Goal: Leave review/rating

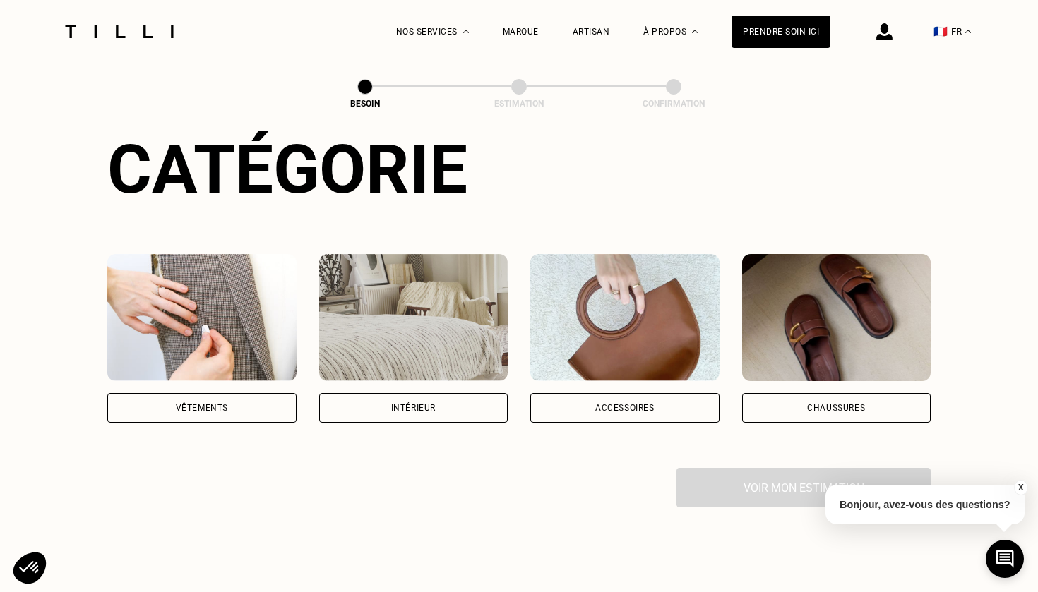
scroll to position [175, 0]
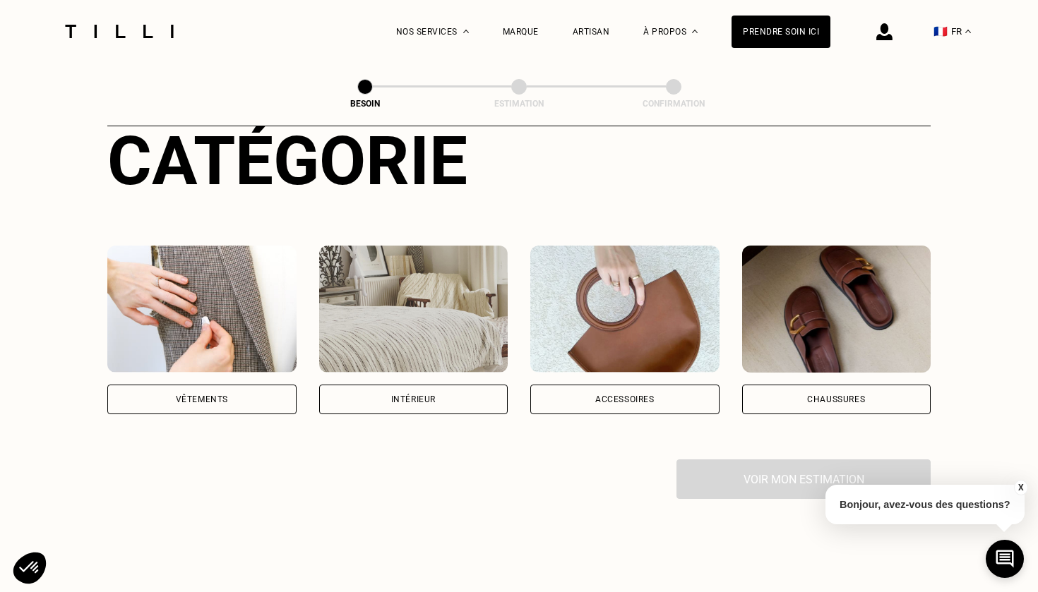
click at [189, 299] on img at bounding box center [201, 309] width 189 height 127
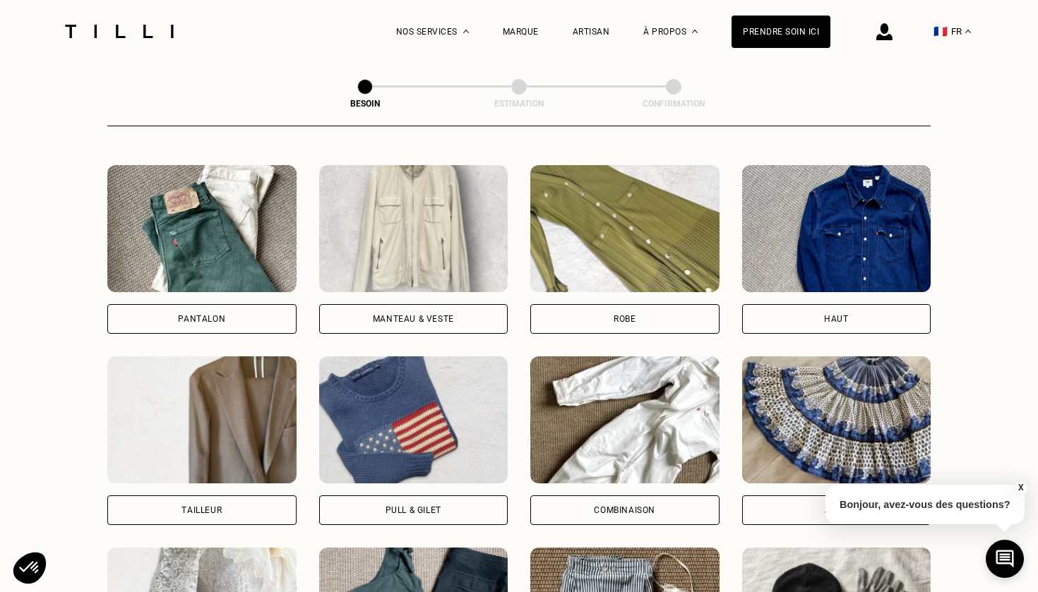
scroll to position [645, 0]
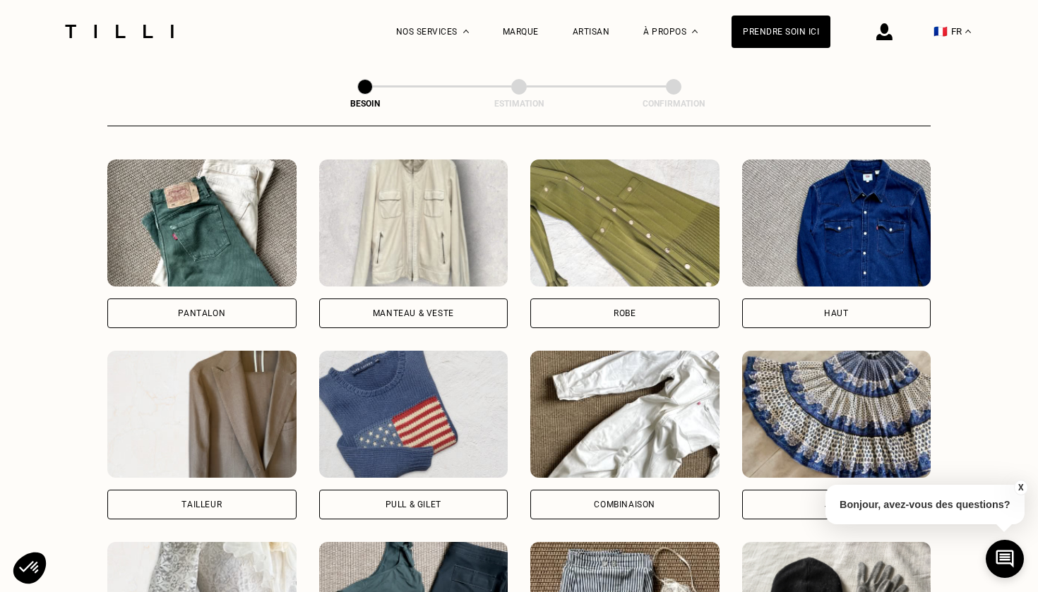
click at [902, 218] on img at bounding box center [836, 223] width 189 height 127
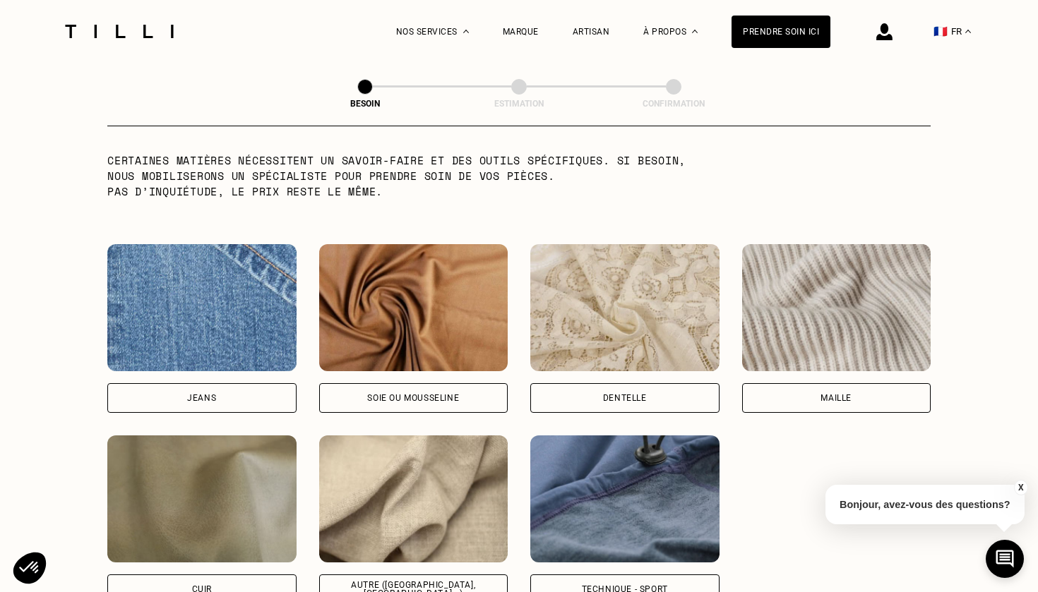
scroll to position [1431, 0]
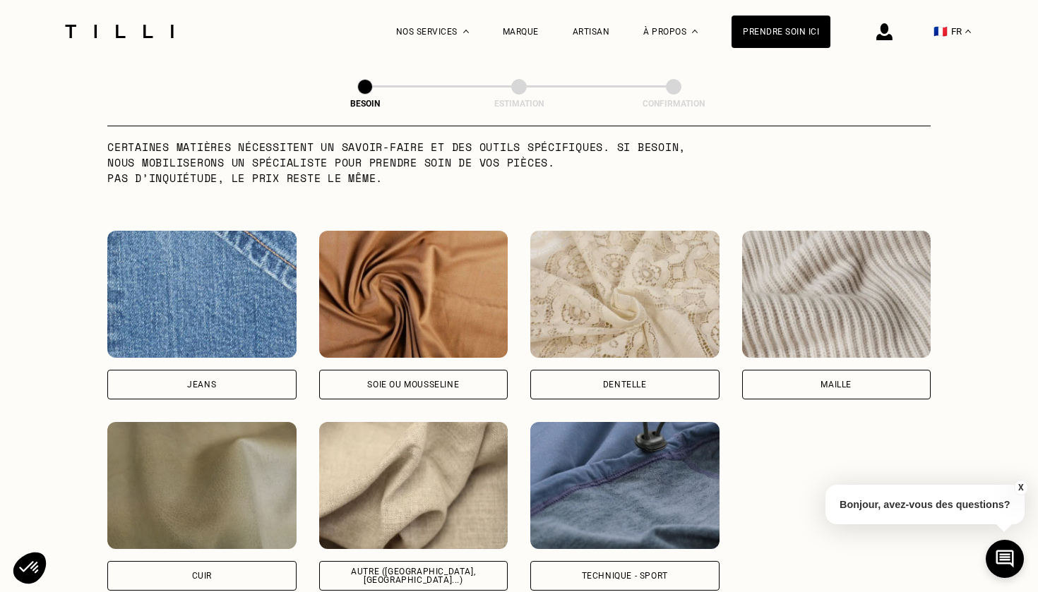
click at [396, 262] on img at bounding box center [413, 294] width 189 height 127
select select "FR"
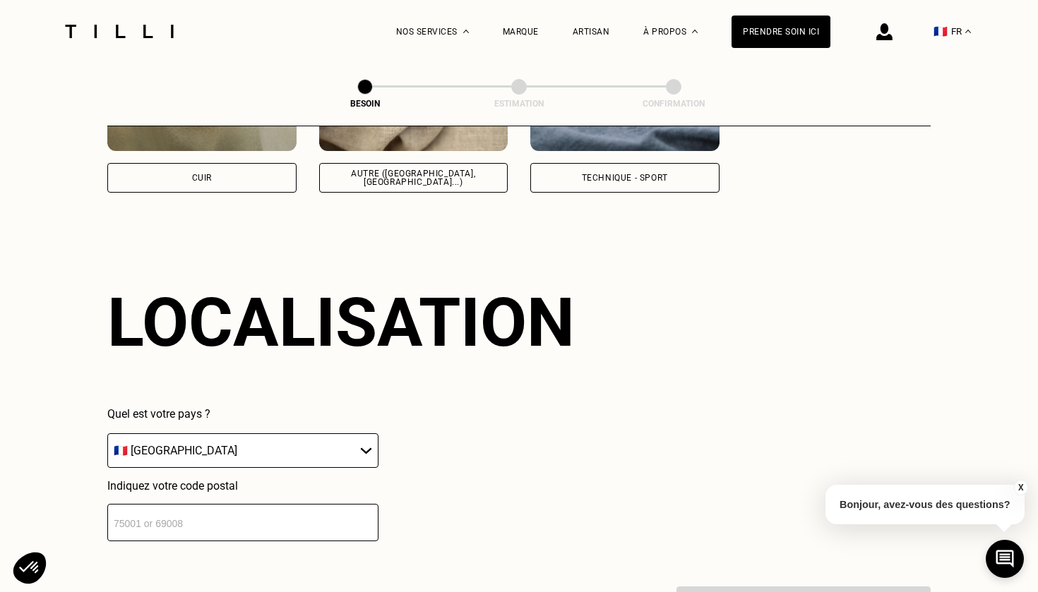
scroll to position [1892, 0]
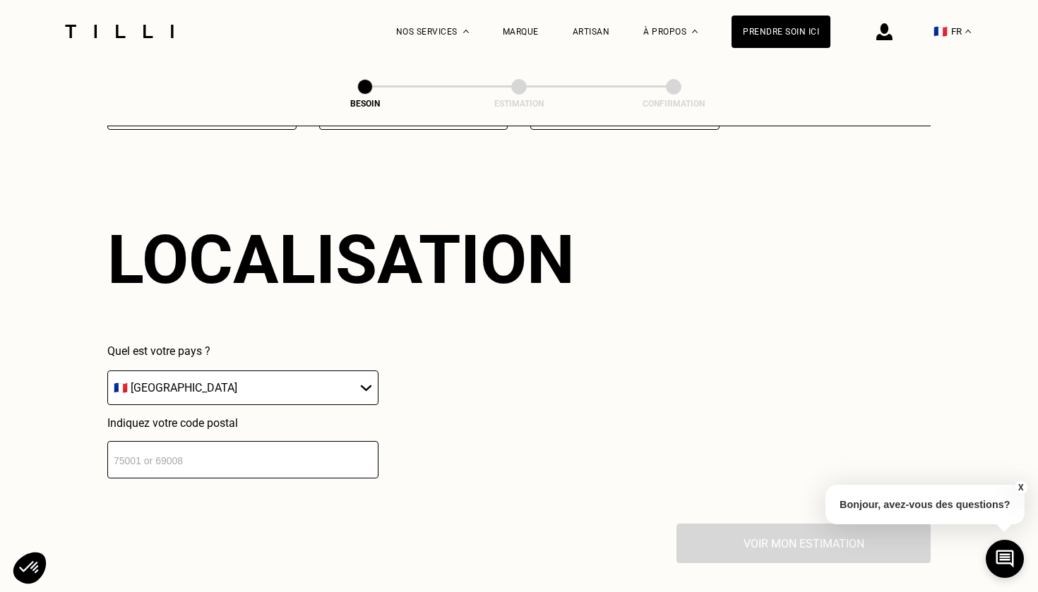
click at [253, 458] on input "number" at bounding box center [242, 459] width 271 height 37
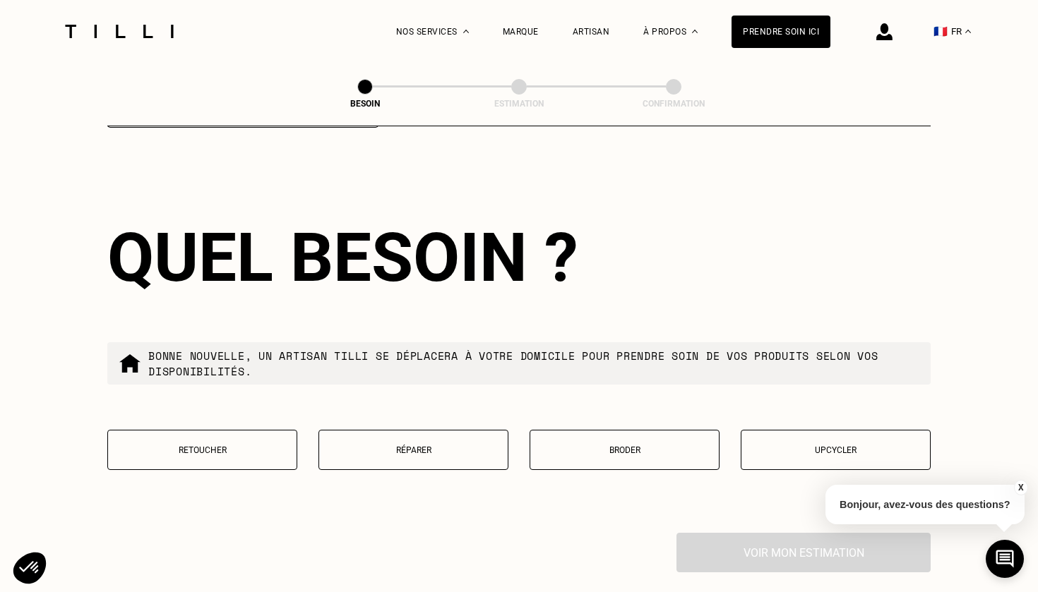
scroll to position [2246, 0]
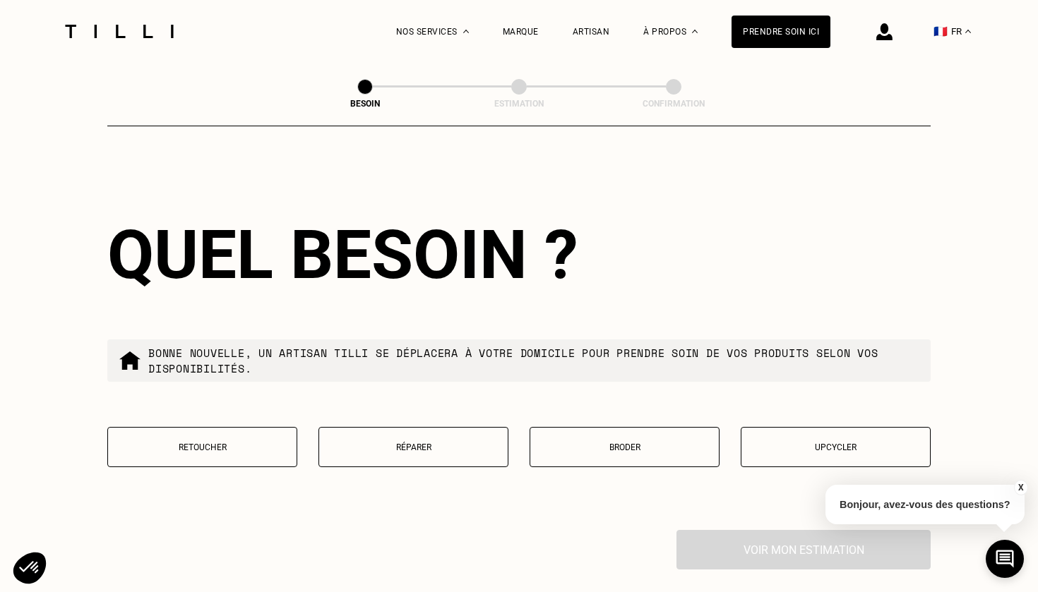
type input "94220"
click at [235, 443] on p "Retoucher" at bounding box center [202, 448] width 174 height 10
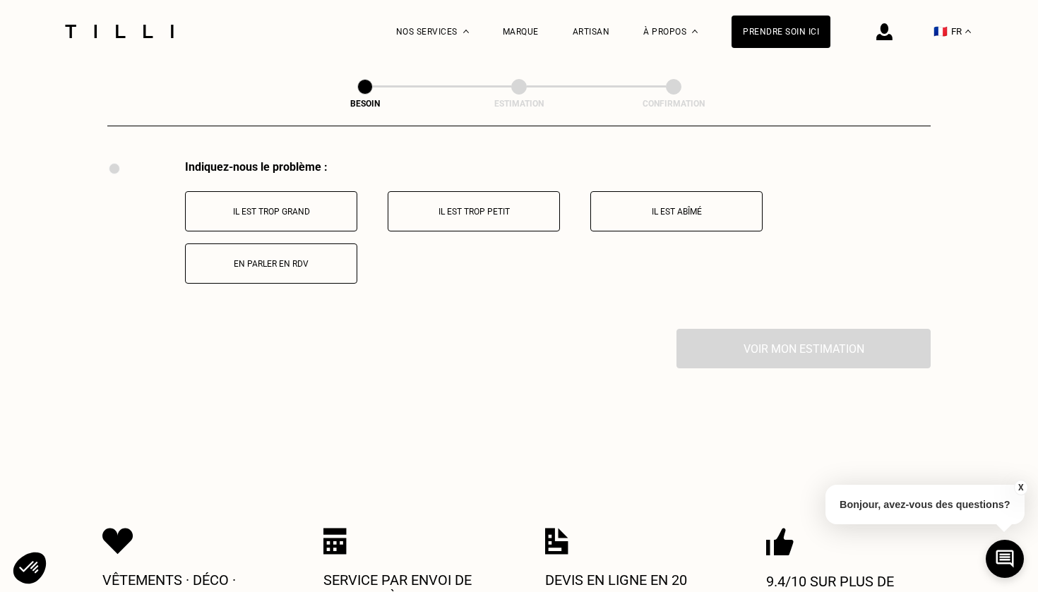
scroll to position [2615, 0]
click at [265, 206] on button "Il est trop grand" at bounding box center [271, 213] width 172 height 40
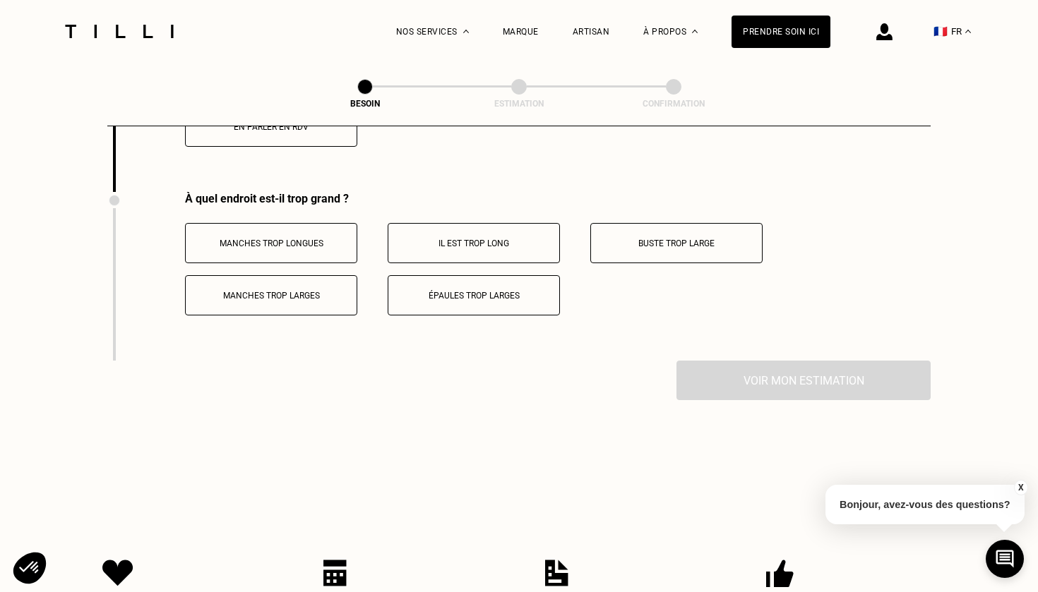
scroll to position [2775, 0]
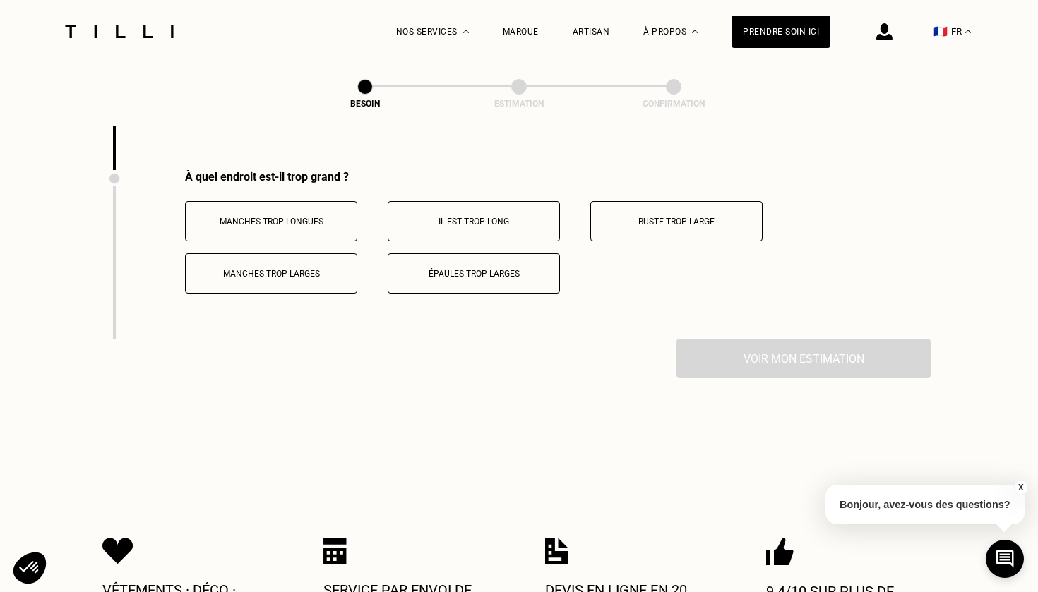
click at [687, 217] on p "Buste trop large" at bounding box center [676, 222] width 157 height 10
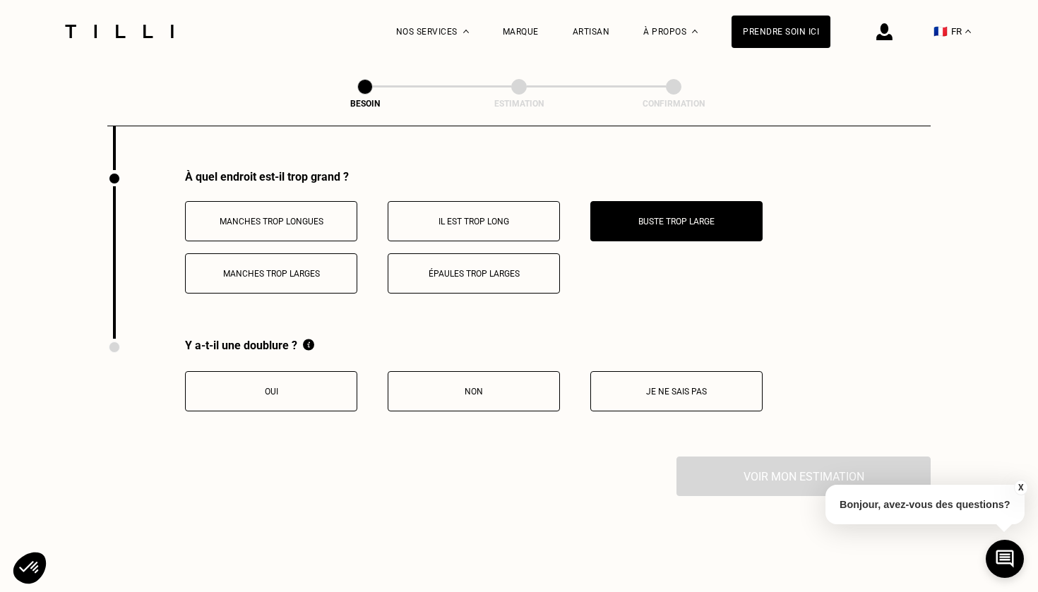
click at [505, 387] on p "Non" at bounding box center [473, 392] width 157 height 10
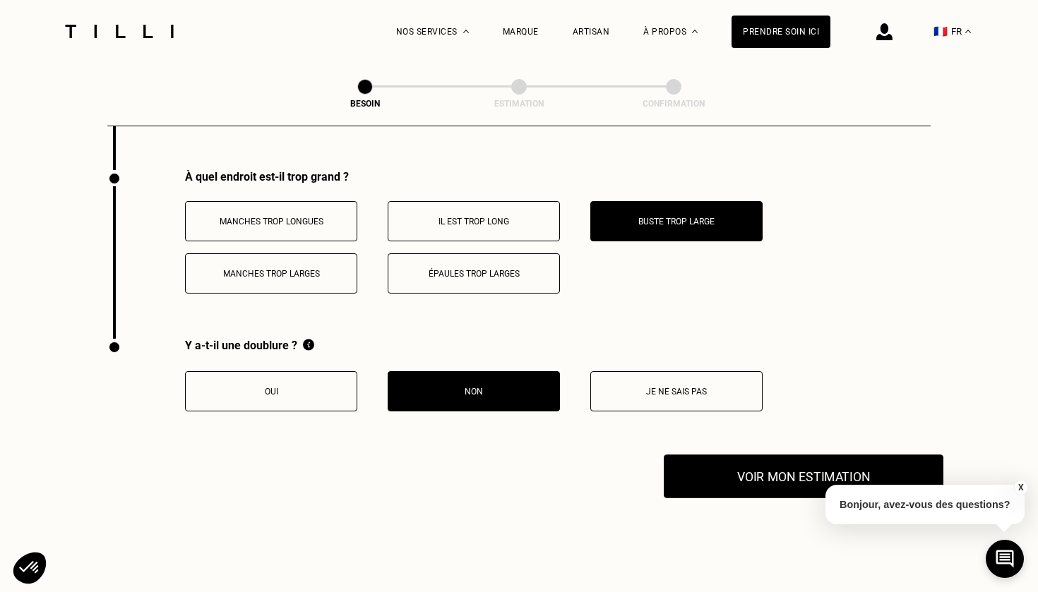
click at [722, 471] on button "Voir mon estimation" at bounding box center [804, 477] width 280 height 44
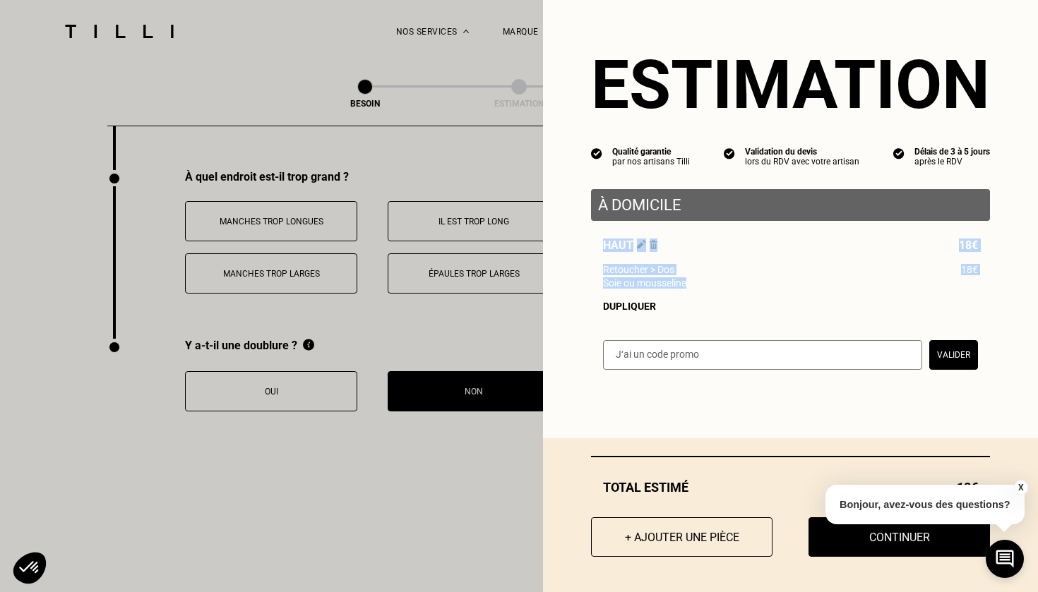
drag, startPoint x: 690, startPoint y: 285, endPoint x: 586, endPoint y: 251, distance: 109.2
click at [586, 251] on div "Estimation Qualité garantie par nos artisans Tilli Validation du devis lors du …" at bounding box center [790, 194] width 495 height 388
copy div "Haut 18€ Retoucher > Dos 18€ Soie ou mousseline"
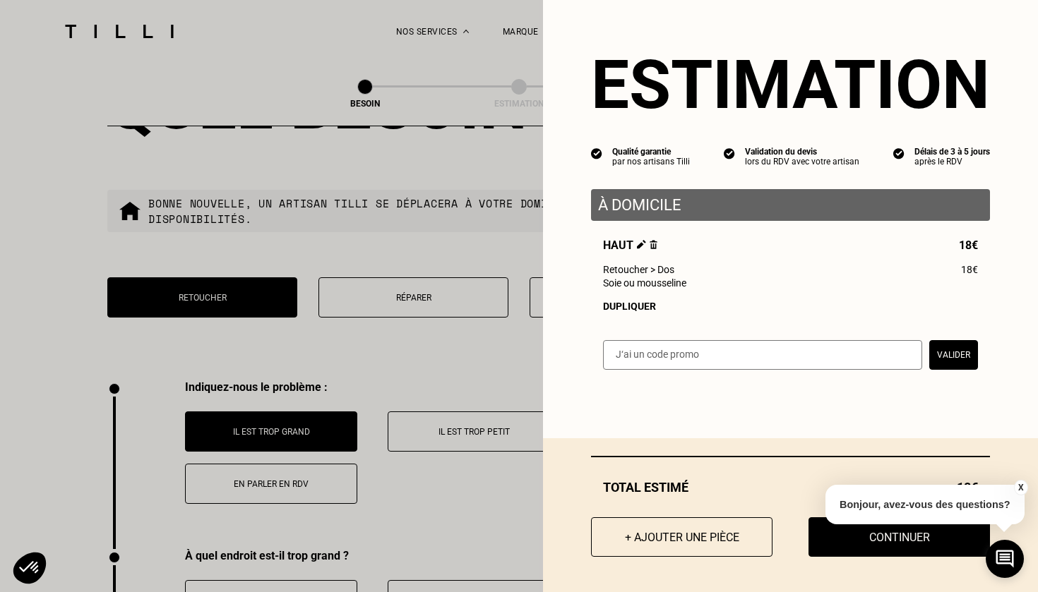
scroll to position [2395, 0]
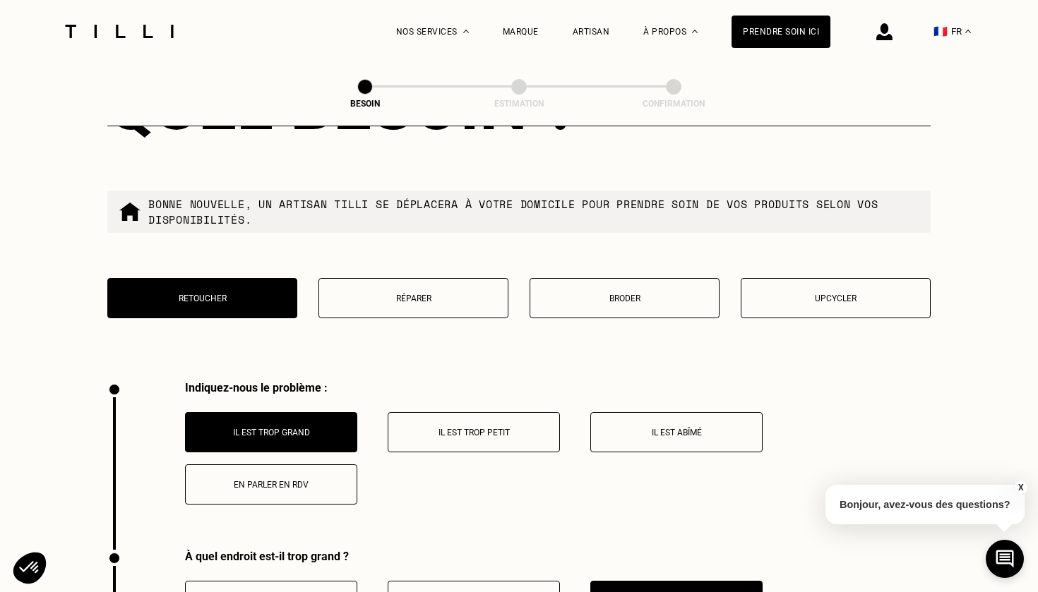
click at [894, 35] on div "🇫🇷 FR" at bounding box center [904, 31] width 148 height 63
click at [883, 35] on img at bounding box center [884, 31] width 16 height 17
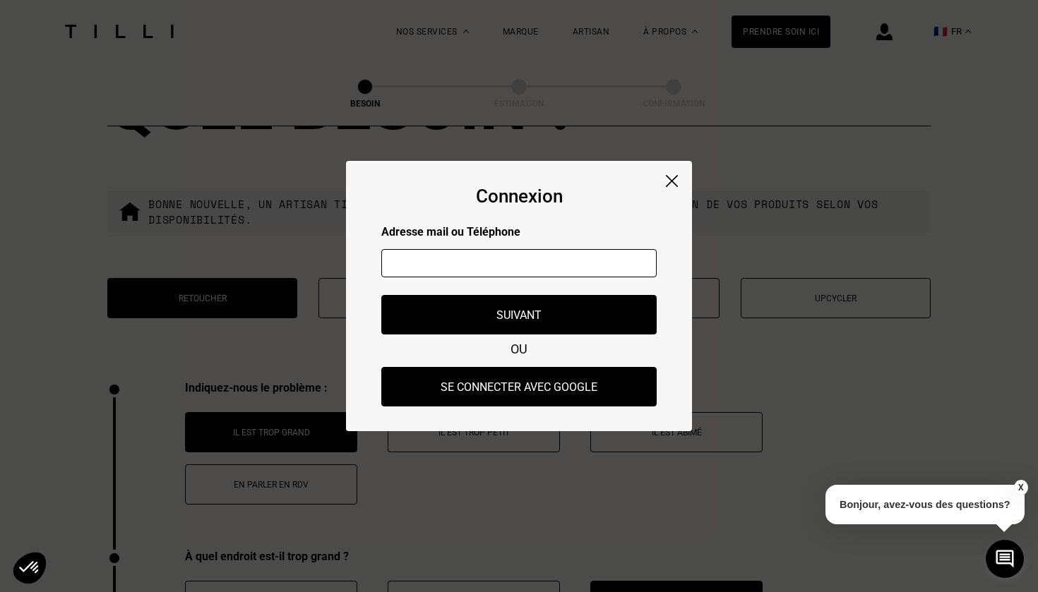
click at [556, 263] on input "text" at bounding box center [518, 263] width 275 height 28
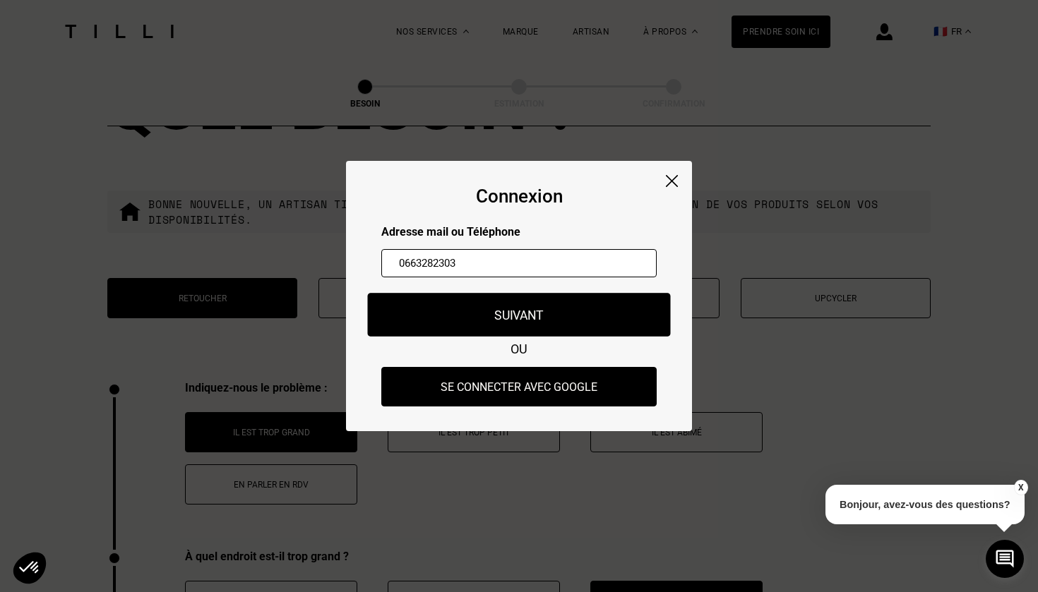
type input "0663282303"
click at [568, 323] on button "Suivant" at bounding box center [519, 315] width 303 height 44
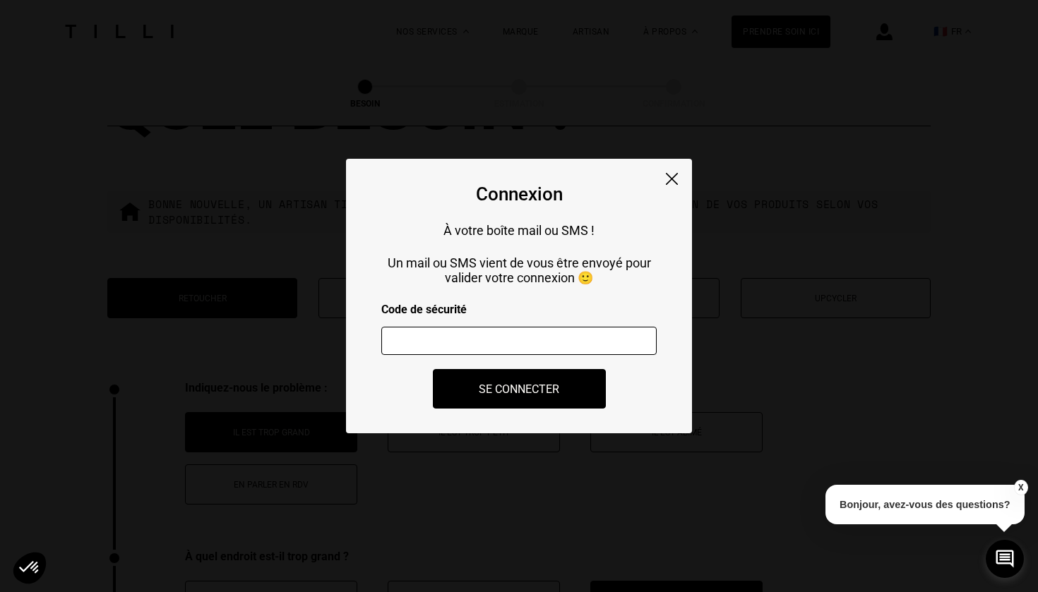
click at [529, 342] on input "number" at bounding box center [518, 341] width 275 height 28
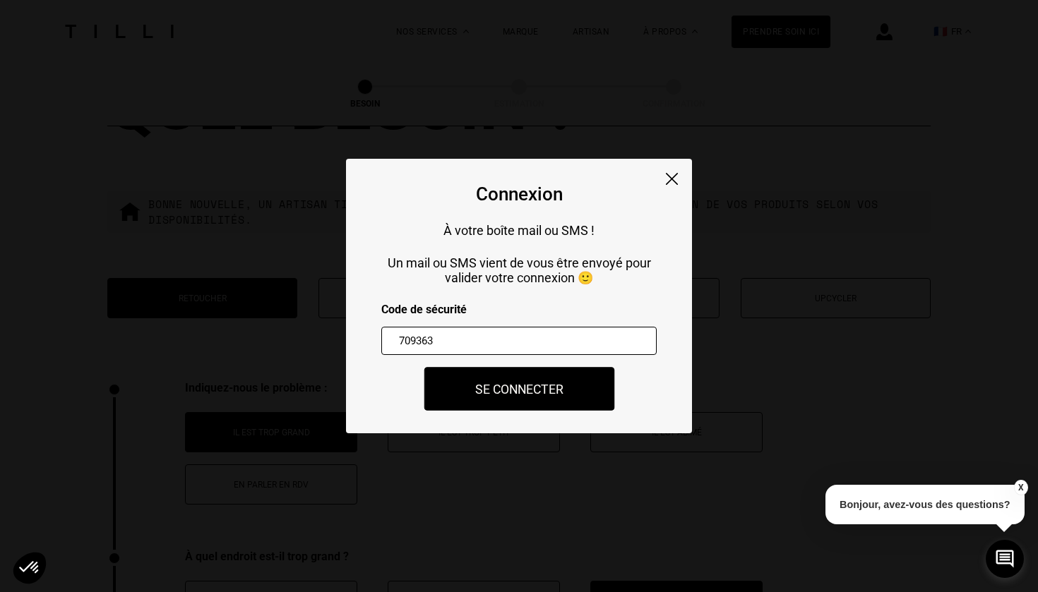
type input "709363"
click at [532, 393] on button "Se connecter" at bounding box center [519, 389] width 191 height 44
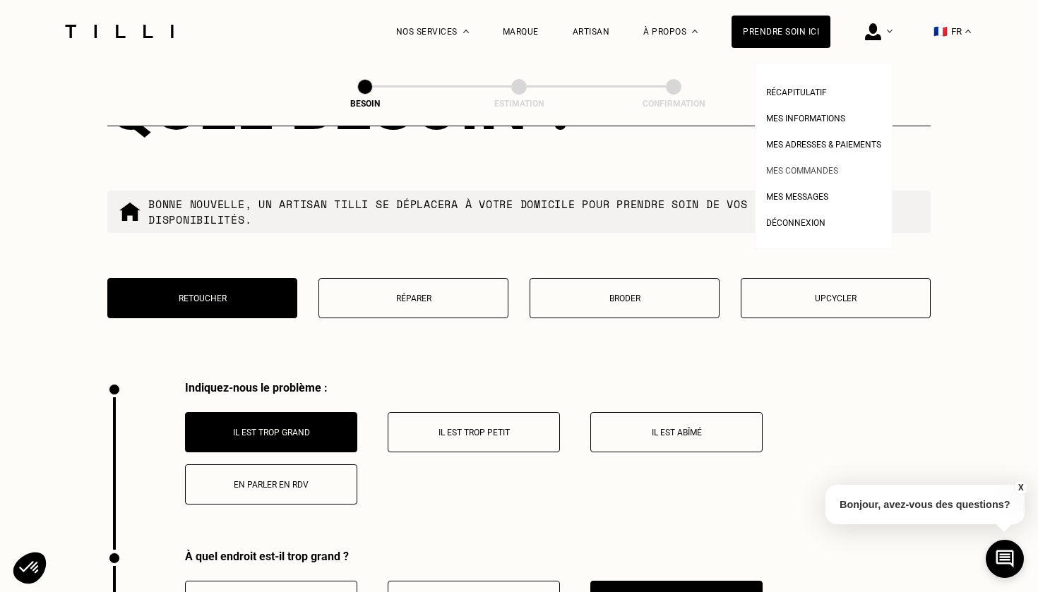
click at [812, 166] on span "Mes commandes" at bounding box center [802, 171] width 72 height 10
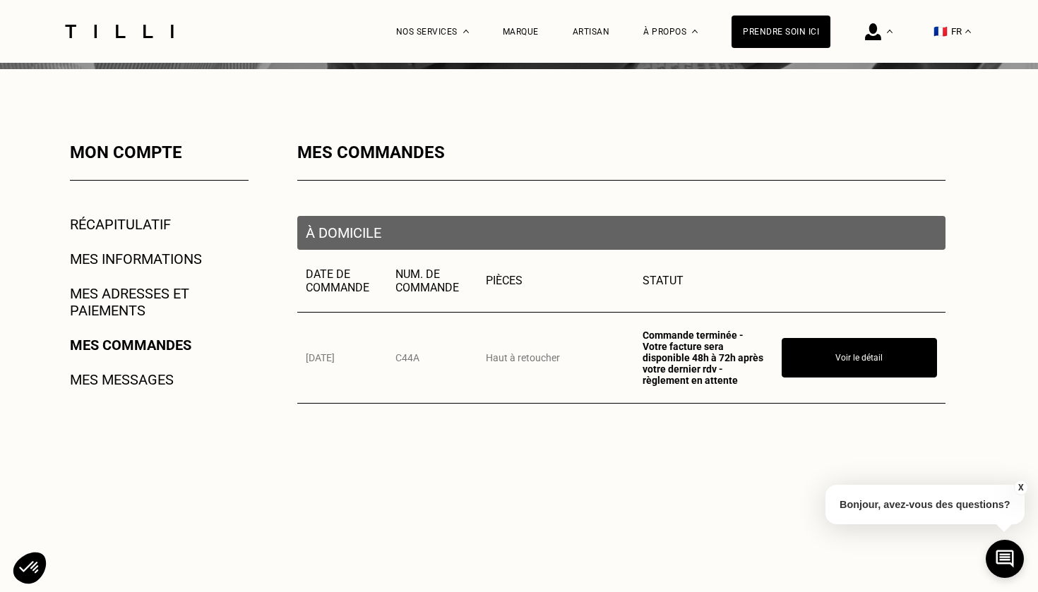
scroll to position [171, 0]
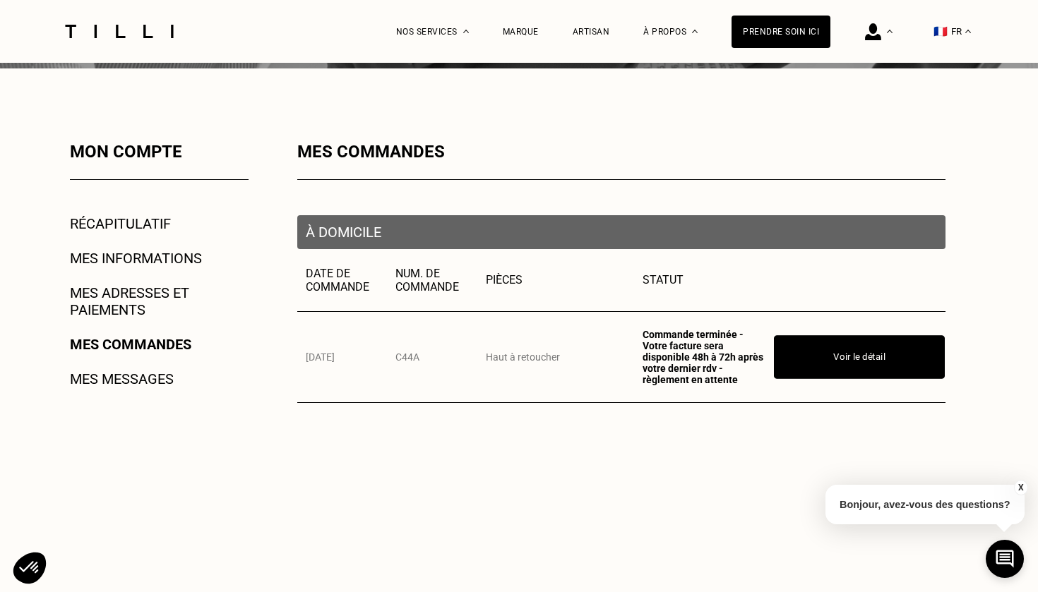
click at [848, 371] on button "Voir le détail" at bounding box center [859, 357] width 171 height 44
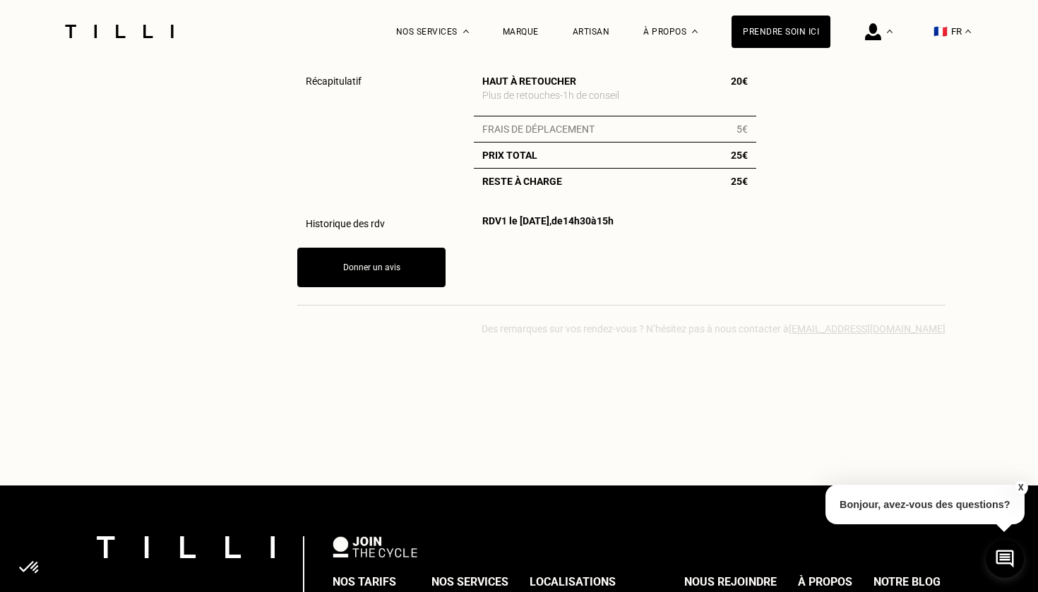
scroll to position [695, 0]
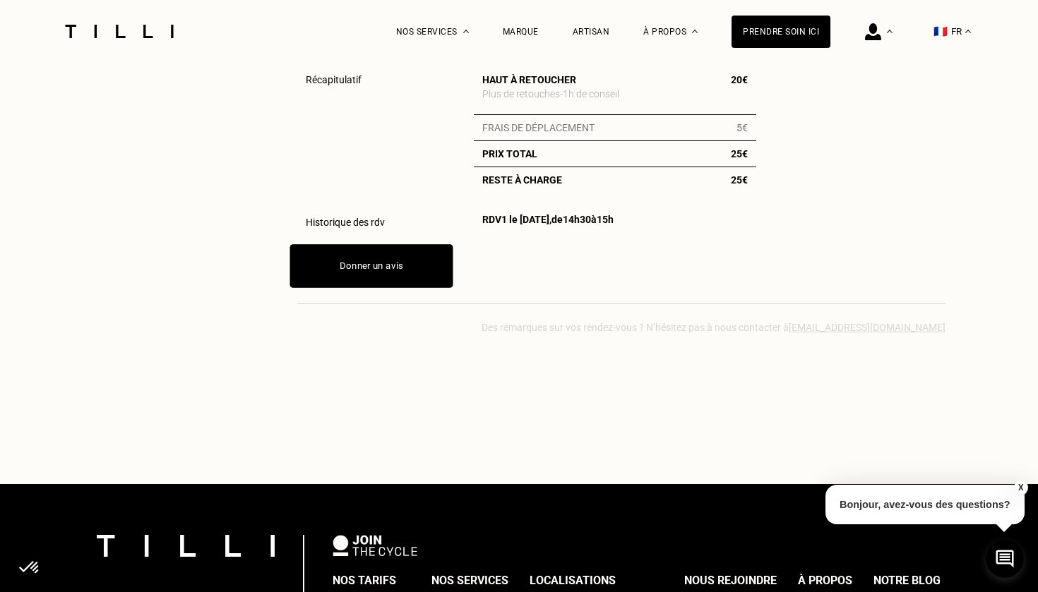
click at [375, 256] on button "Donner un avis" at bounding box center [371, 266] width 163 height 44
